Goal: Task Accomplishment & Management: Manage account settings

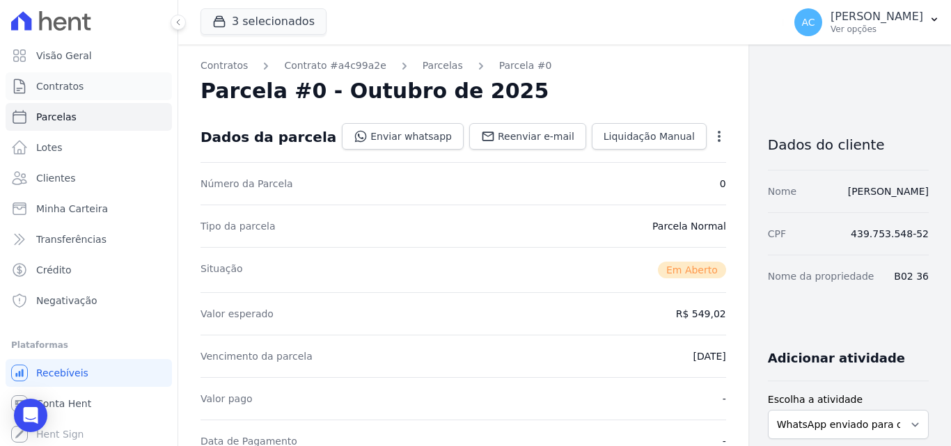
click at [113, 100] on ul "Visão Geral Contratos [GEOGRAPHIC_DATA] Lotes Clientes Minha Carteira Transferê…" at bounding box center [89, 178] width 166 height 273
click at [107, 112] on link "Parcelas" at bounding box center [89, 117] width 166 height 28
select select
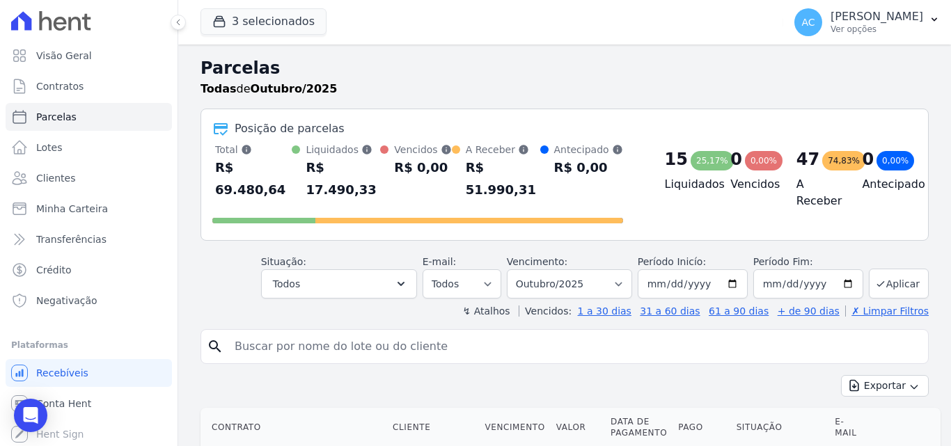
click at [331, 346] on div "search" at bounding box center [565, 346] width 728 height 35
click at [332, 340] on input "search" at bounding box center [574, 347] width 696 height 28
type input "b02 17"
select select
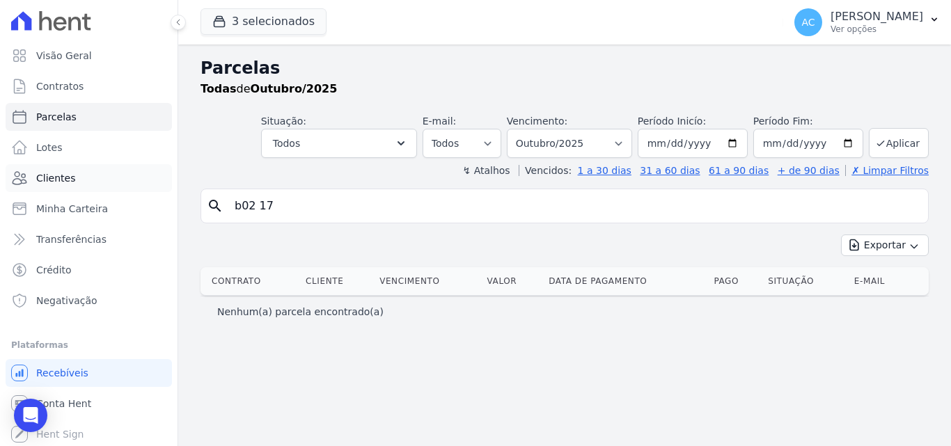
drag, startPoint x: 297, startPoint y: 207, endPoint x: 80, endPoint y: 178, distance: 218.4
click at [80, 178] on div "Visão Geral Contratos [GEOGRAPHIC_DATA] Lotes Clientes Minha Carteira Transferê…" at bounding box center [475, 223] width 951 height 446
click at [89, 183] on link "Clientes" at bounding box center [89, 178] width 166 height 28
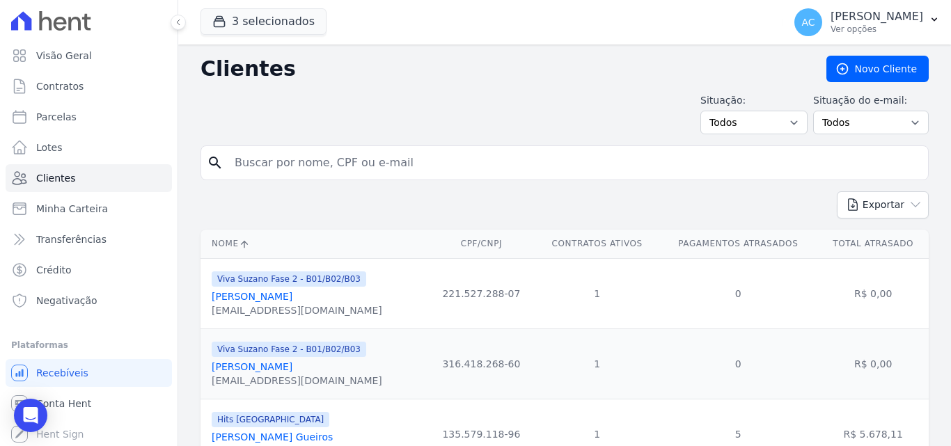
paste input "[PERSON_NAME]"
type input "[PERSON_NAME]"
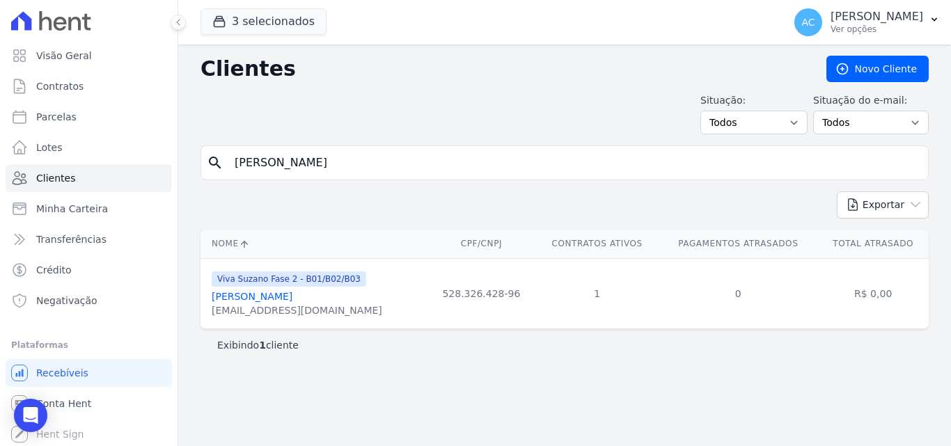
click at [265, 297] on link "[PERSON_NAME]" at bounding box center [252, 296] width 81 height 11
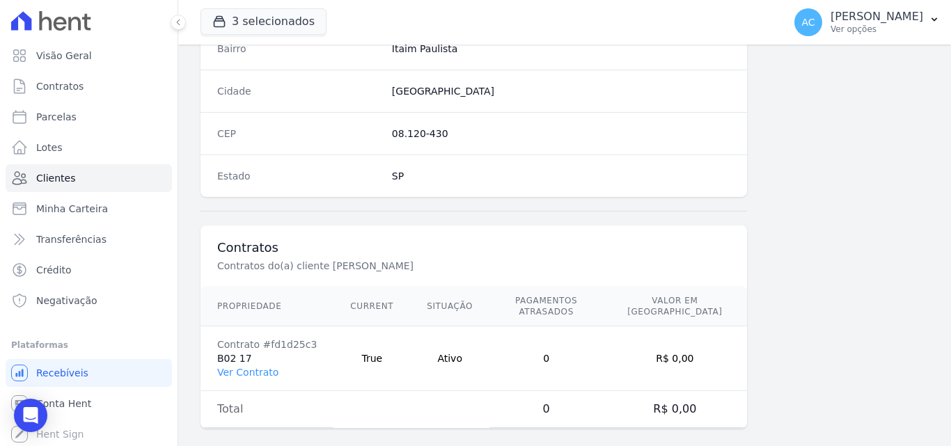
scroll to position [856, 0]
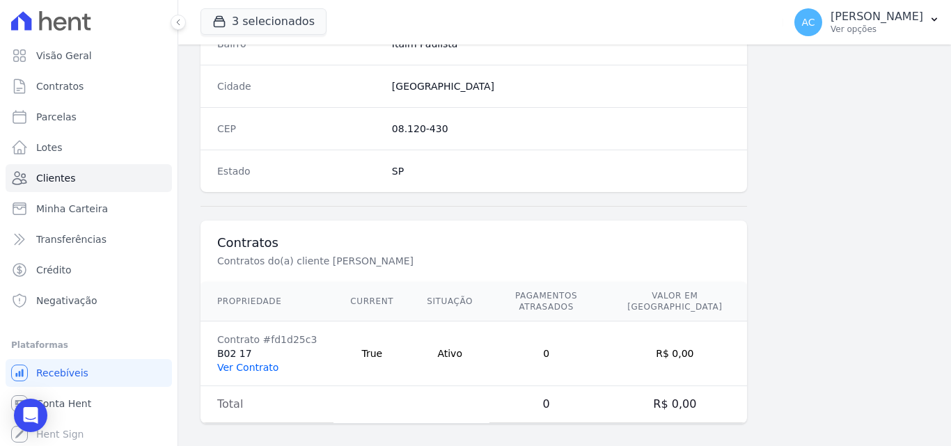
click at [253, 362] on link "Ver Contrato" at bounding box center [247, 367] width 61 height 11
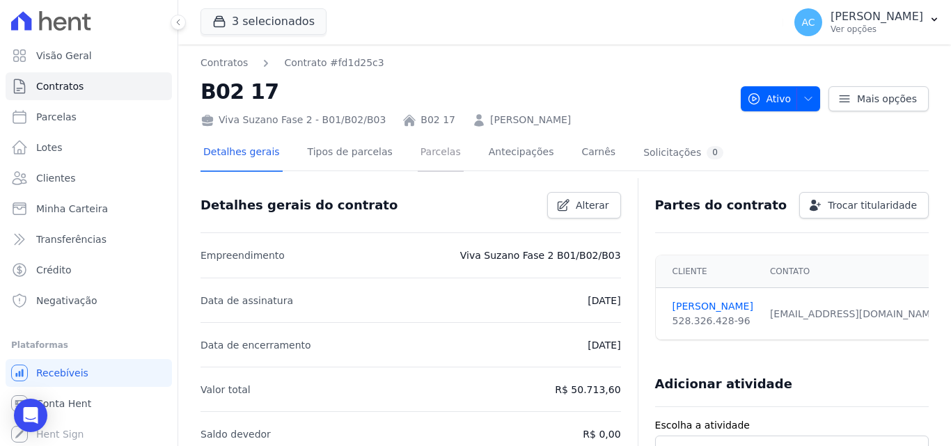
click at [421, 163] on link "Parcelas" at bounding box center [441, 153] width 46 height 37
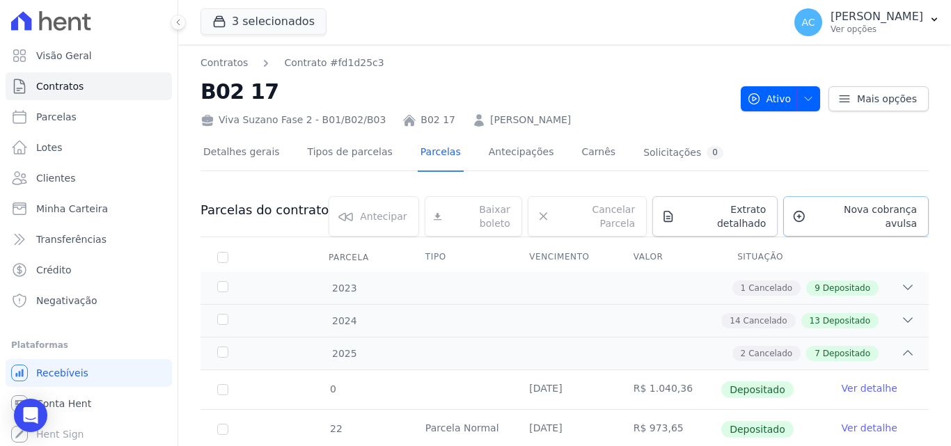
click at [803, 210] on icon at bounding box center [799, 217] width 14 height 14
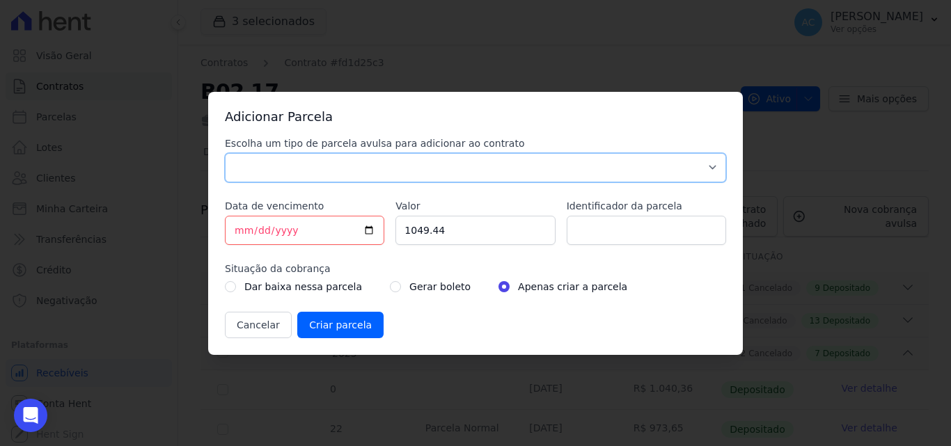
click at [462, 171] on select "Parcela Normal Sinal Caução Intercalada Chaves Pré Chaves Pós Chaves Taxas Quit…" at bounding box center [475, 167] width 501 height 29
select select "standard"
click at [225, 153] on select "Parcela Normal Sinal Caução Intercalada Chaves Pré Chaves Pós Chaves Taxas Quit…" at bounding box center [475, 167] width 501 height 29
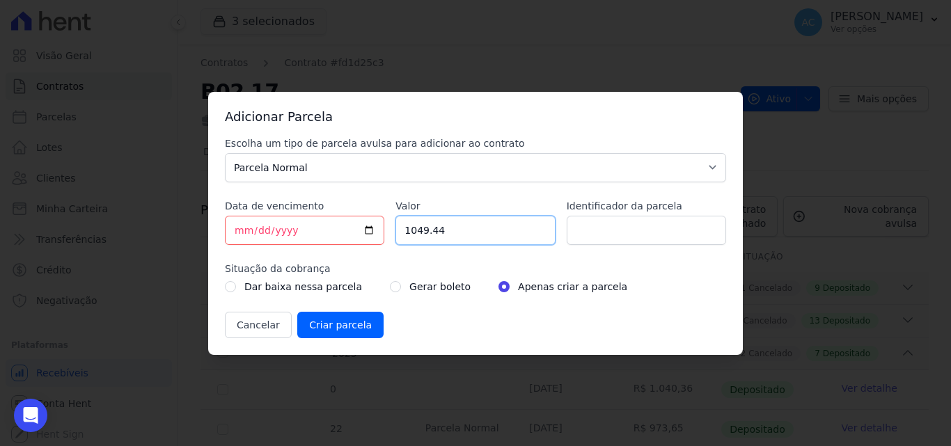
drag, startPoint x: 452, startPoint y: 224, endPoint x: 372, endPoint y: 223, distance: 80.1
click at [372, 223] on div "Escolha um tipo de parcela avulsa para adicionar ao contrato Parcela Normal Sin…" at bounding box center [475, 237] width 501 height 202
click at [444, 218] on input "Valor" at bounding box center [474, 230] width 159 height 29
type input "1056.65"
click at [610, 228] on input "Identificador da parcela" at bounding box center [646, 230] width 159 height 29
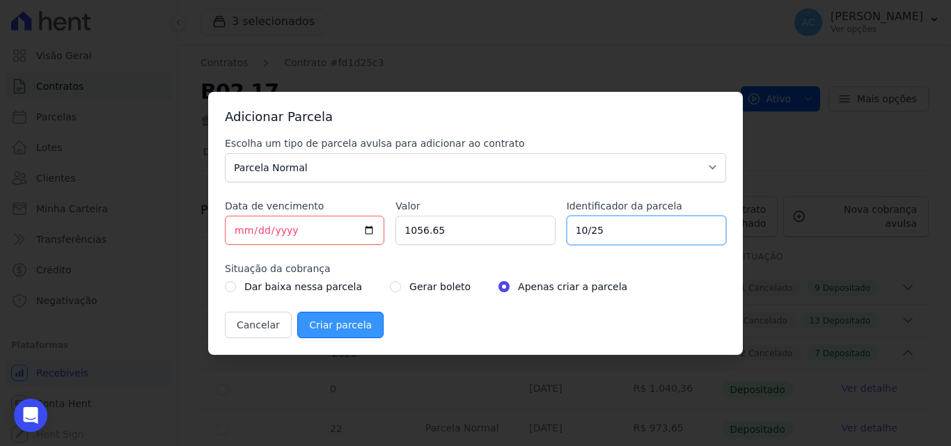
type input "10/25"
click at [329, 328] on input "Criar parcela" at bounding box center [340, 325] width 86 height 26
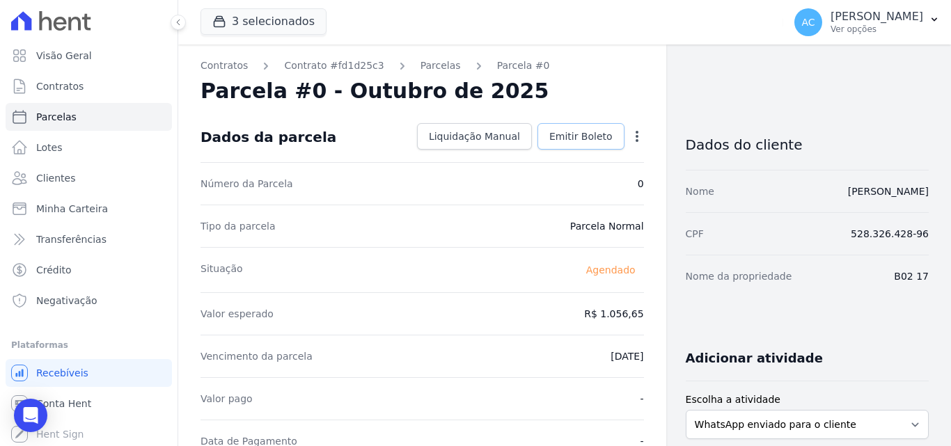
click at [590, 142] on span "Emitir Boleto" at bounding box center [580, 136] width 63 height 14
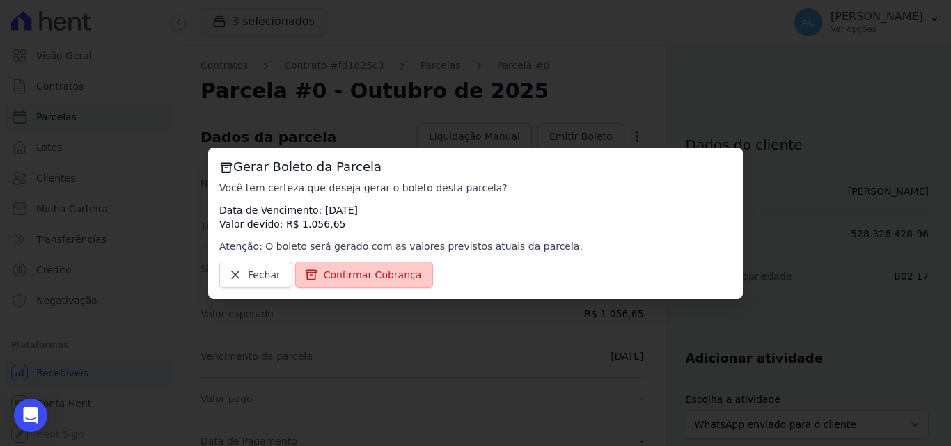
click at [402, 276] on span "Confirmar Cobrança" at bounding box center [373, 275] width 98 height 14
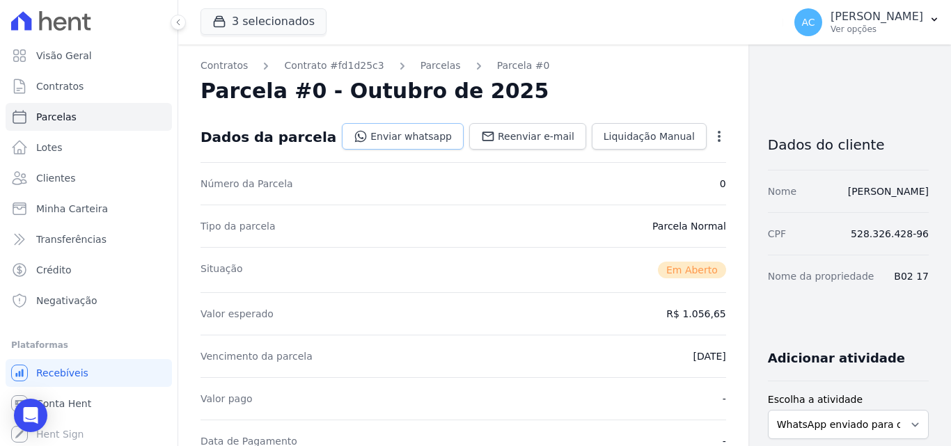
click at [380, 140] on link "Enviar whatsapp" at bounding box center [403, 136] width 122 height 26
